Goal: Navigation & Orientation: Find specific page/section

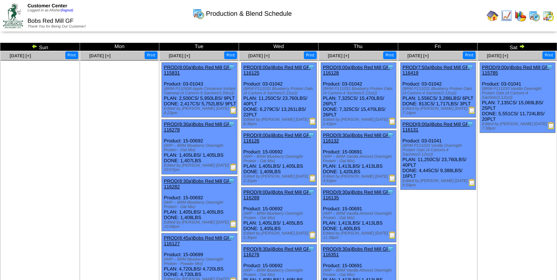
click at [522, 47] on img at bounding box center [522, 46] width 6 height 6
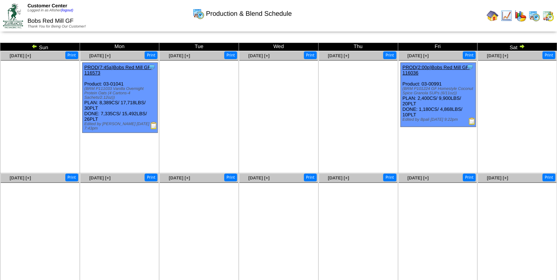
click at [521, 44] on img at bounding box center [522, 46] width 6 height 6
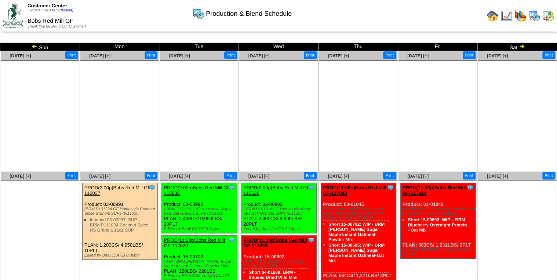
click at [492, 16] on img at bounding box center [492, 16] width 12 height 12
